Goal: Information Seeking & Learning: Learn about a topic

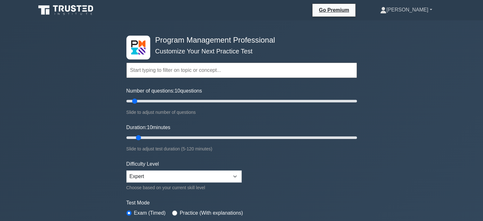
click at [426, 8] on link "[PERSON_NAME]" at bounding box center [406, 9] width 83 height 13
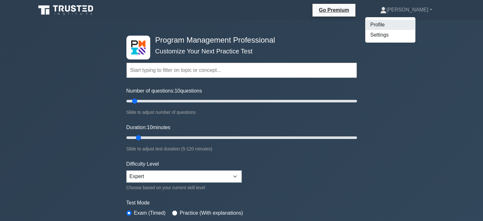
click at [405, 26] on link "Profile" at bounding box center [390, 25] width 50 height 10
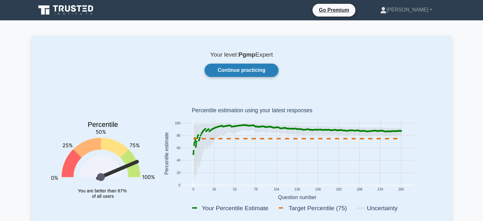
click at [253, 67] on link "Continue practicing" at bounding box center [242, 70] width 74 height 13
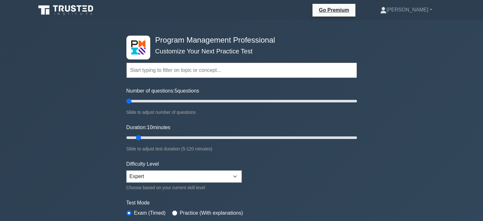
drag, startPoint x: 135, startPoint y: 98, endPoint x: 129, endPoint y: 100, distance: 6.2
type input "5"
click at [129, 100] on input "Number of questions: 5 questions" at bounding box center [241, 101] width 231 height 8
drag, startPoint x: 139, startPoint y: 137, endPoint x: 133, endPoint y: 137, distance: 6.0
click at [133, 137] on input "Duration: 10 minutes" at bounding box center [241, 138] width 231 height 8
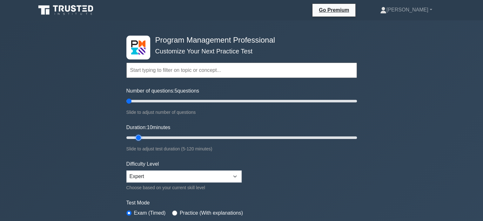
type input "10"
click at [135, 137] on input "Duration: 10 minutes" at bounding box center [241, 138] width 231 height 8
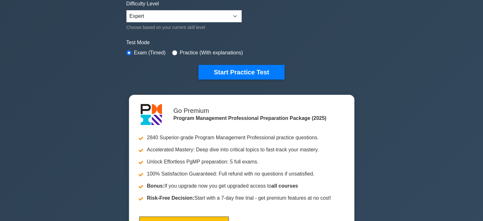
scroll to position [168, 0]
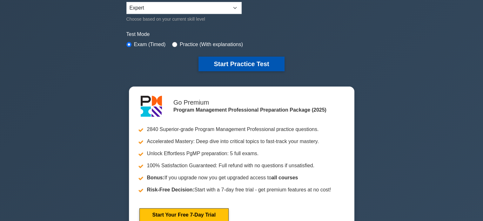
click at [232, 67] on button "Start Practice Test" at bounding box center [242, 64] width 86 height 15
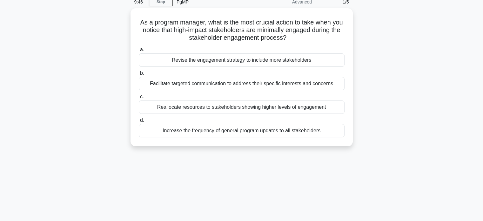
scroll to position [31, 0]
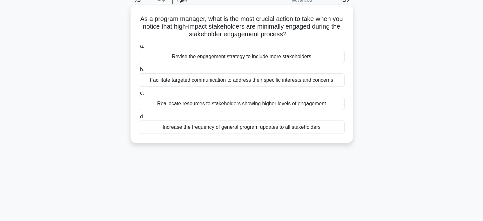
click at [327, 81] on div "Facilitate targeted communication to address their specific interests and conce…" at bounding box center [242, 79] width 206 height 13
click at [139, 72] on input "b. Facilitate targeted communication to address their specific interests and co…" at bounding box center [139, 70] width 0 height 4
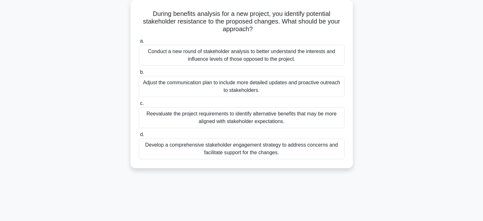
scroll to position [38, 0]
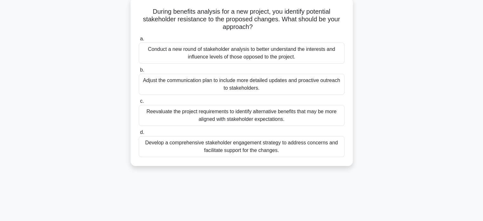
click at [313, 52] on div "Conduct a new round of stakeholder analysis to better understand the interests …" at bounding box center [242, 53] width 206 height 21
click at [139, 41] on input "a. Conduct a new round of stakeholder analysis to better understand the interes…" at bounding box center [139, 39] width 0 height 4
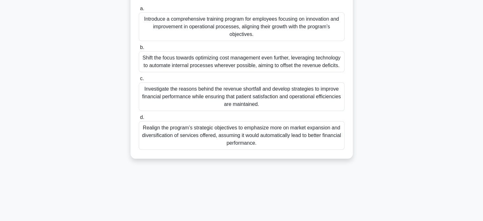
scroll to position [110, 0]
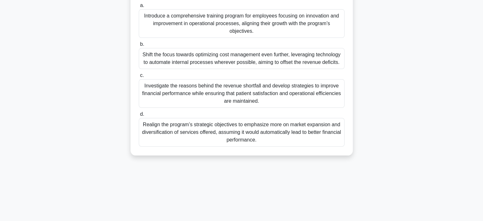
click at [310, 93] on div "Investigate the reasons behind the revenue shortfall and develop strategies to …" at bounding box center [242, 93] width 206 height 29
click at [139, 77] on input "c. Investigate the reasons behind the revenue shortfall and develop strategies …" at bounding box center [139, 75] width 0 height 4
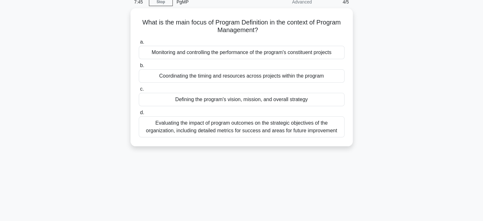
scroll to position [30, 0]
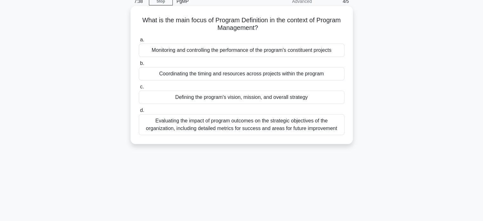
click at [327, 98] on div "Defining the program's vision, mission, and overall strategy" at bounding box center [242, 97] width 206 height 13
click at [139, 89] on input "c. Defining the program's vision, mission, and overall strategy" at bounding box center [139, 87] width 0 height 4
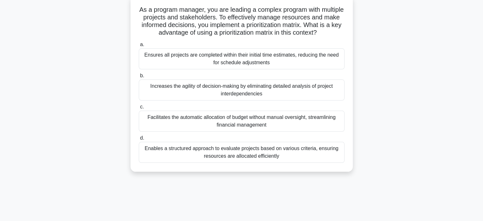
scroll to position [44, 0]
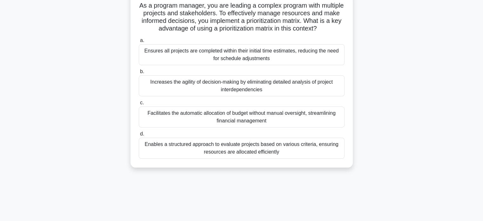
click at [325, 150] on div "Enables a structured approach to evaluate projects based on various criteria, e…" at bounding box center [242, 148] width 206 height 21
click at [139, 136] on input "d. Enables a structured approach to evaluate projects based on various criteria…" at bounding box center [139, 134] width 0 height 4
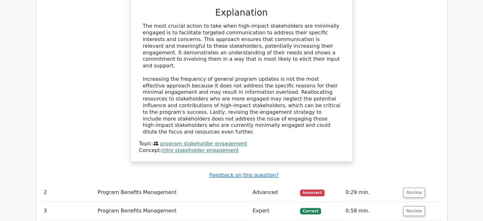
scroll to position [673, 0]
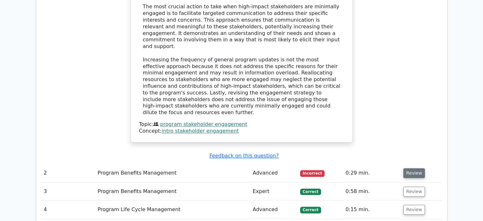
click at [413, 168] on button "Review" at bounding box center [414, 173] width 22 height 10
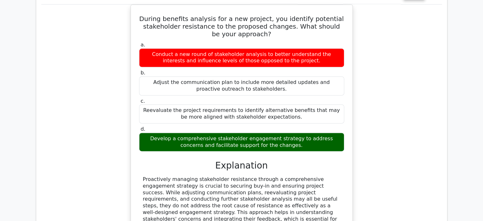
scroll to position [838, 0]
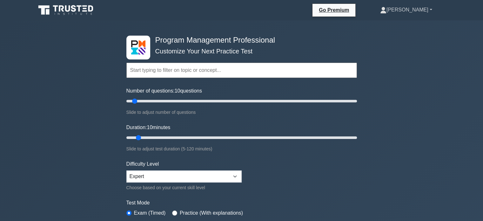
click at [410, 12] on link "[PERSON_NAME]" at bounding box center [406, 9] width 83 height 13
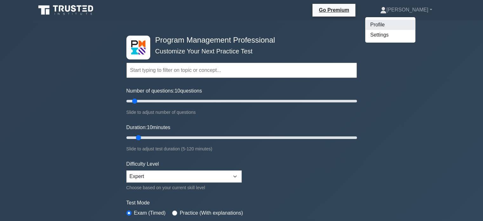
click at [400, 22] on link "Profile" at bounding box center [390, 25] width 50 height 10
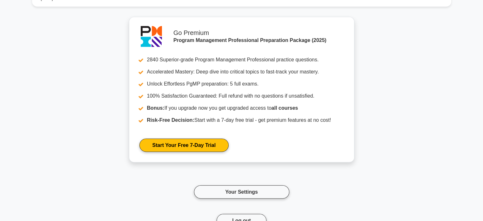
scroll to position [1622, 0]
